Goal: Find specific page/section: Find specific page/section

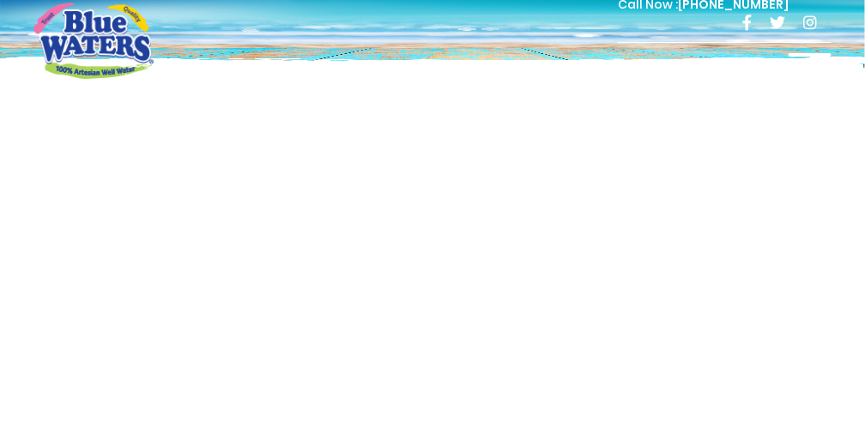
click at [811, 51] on div "Call Now : (868) 640-8824" at bounding box center [505, 23] width 652 height 59
click at [808, 63] on span at bounding box center [809, 64] width 43 height 3
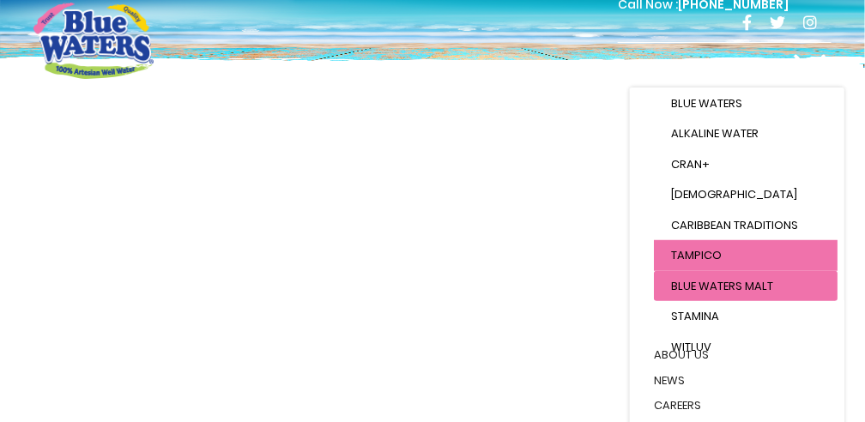
scroll to position [233, 0]
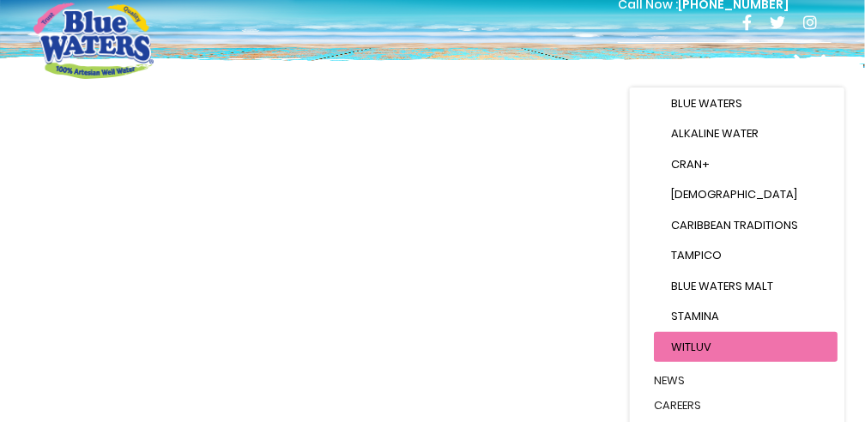
click at [703, 339] on span "WitLuv" at bounding box center [691, 347] width 40 height 16
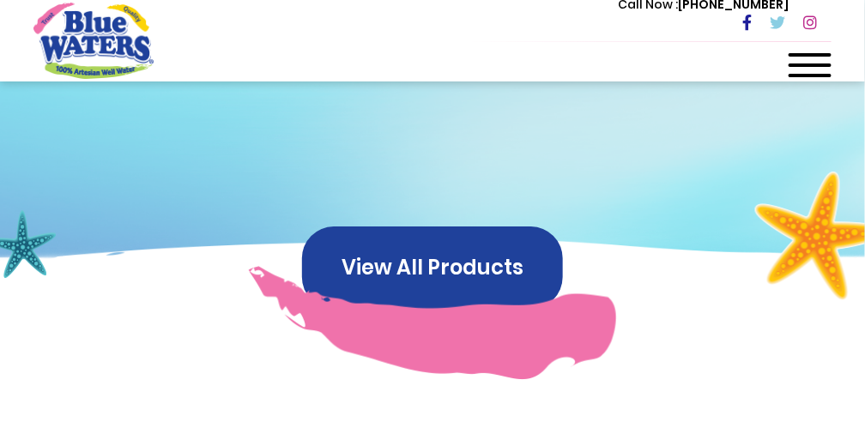
scroll to position [1257, 0]
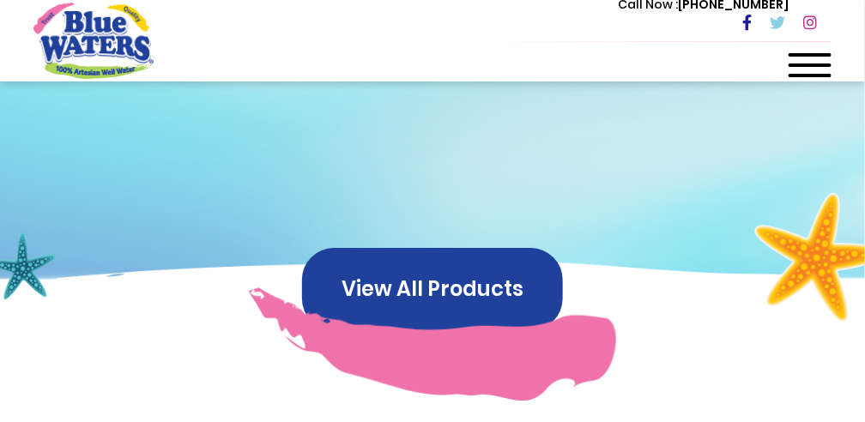
click at [820, 69] on div at bounding box center [809, 70] width 43 height 34
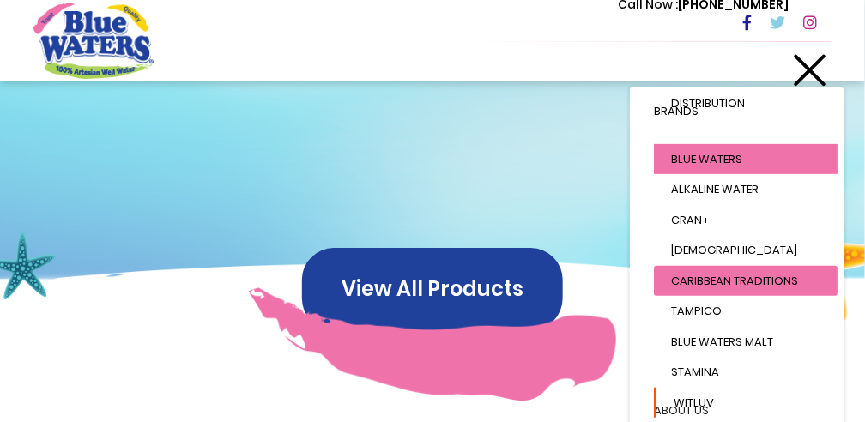
scroll to position [172, 0]
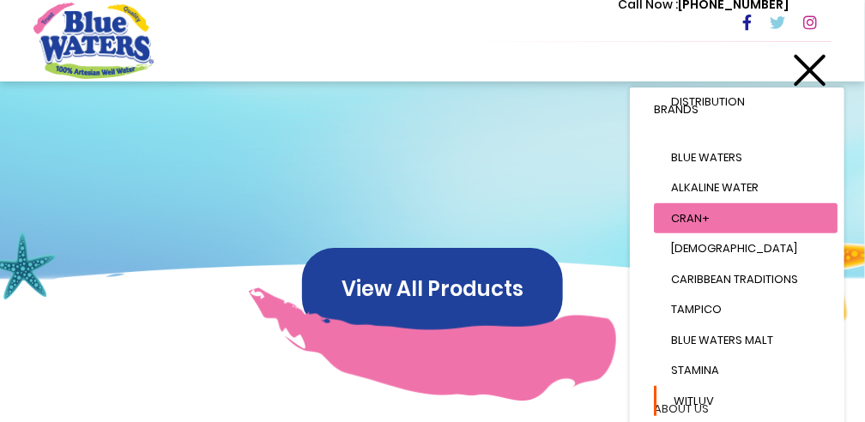
click at [696, 218] on span "Cran+" at bounding box center [690, 218] width 39 height 16
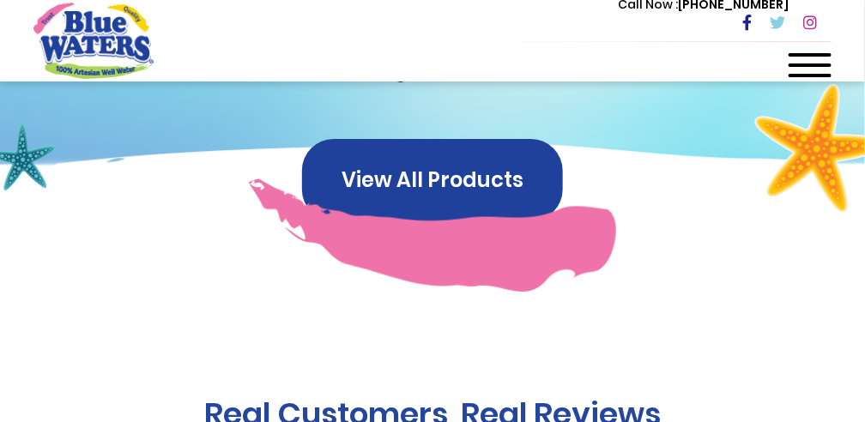
scroll to position [1601, 0]
